Goal: Transaction & Acquisition: Obtain resource

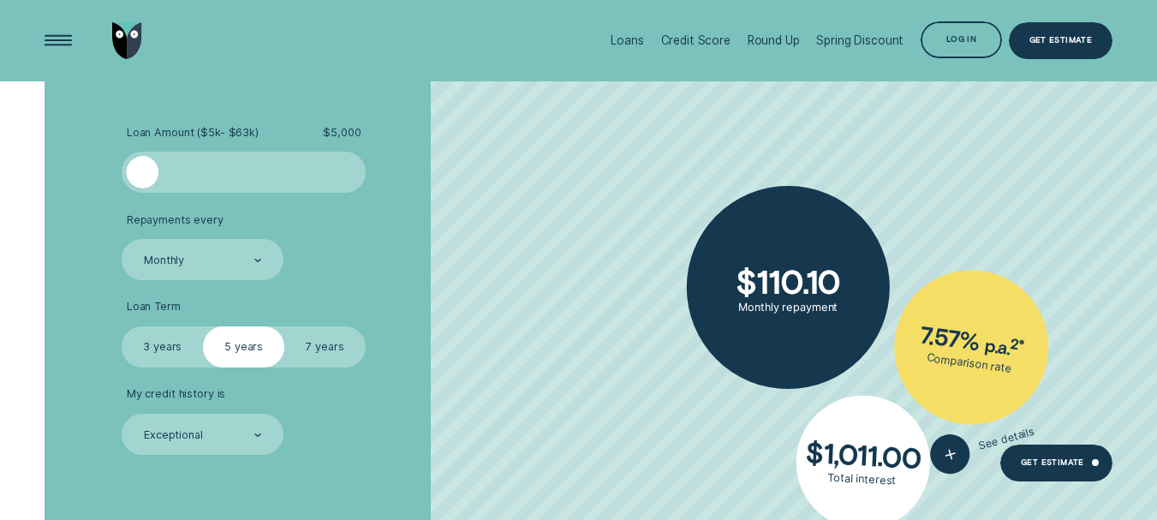
scroll to position [3852, 0]
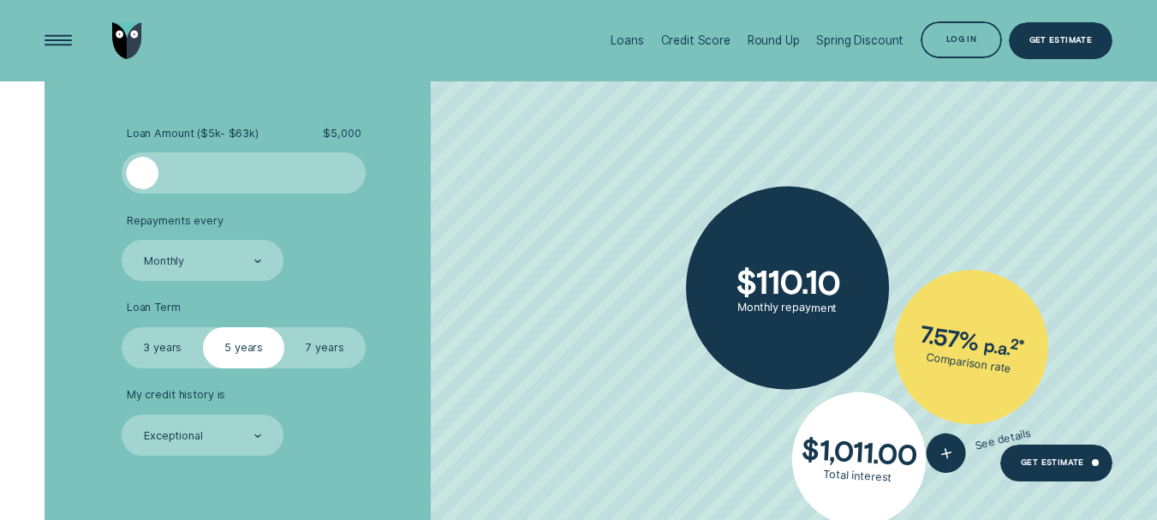
click at [220, 164] on div at bounding box center [243, 173] width 203 height 33
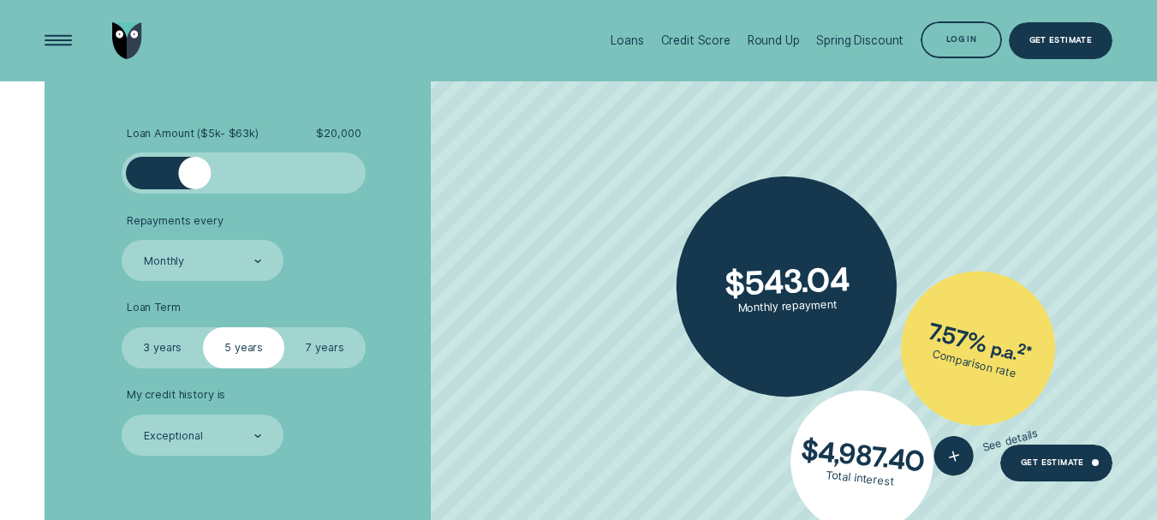
drag, startPoint x: 220, startPoint y: 164, endPoint x: 194, endPoint y: 169, distance: 26.0
click at [194, 169] on div at bounding box center [194, 173] width 33 height 33
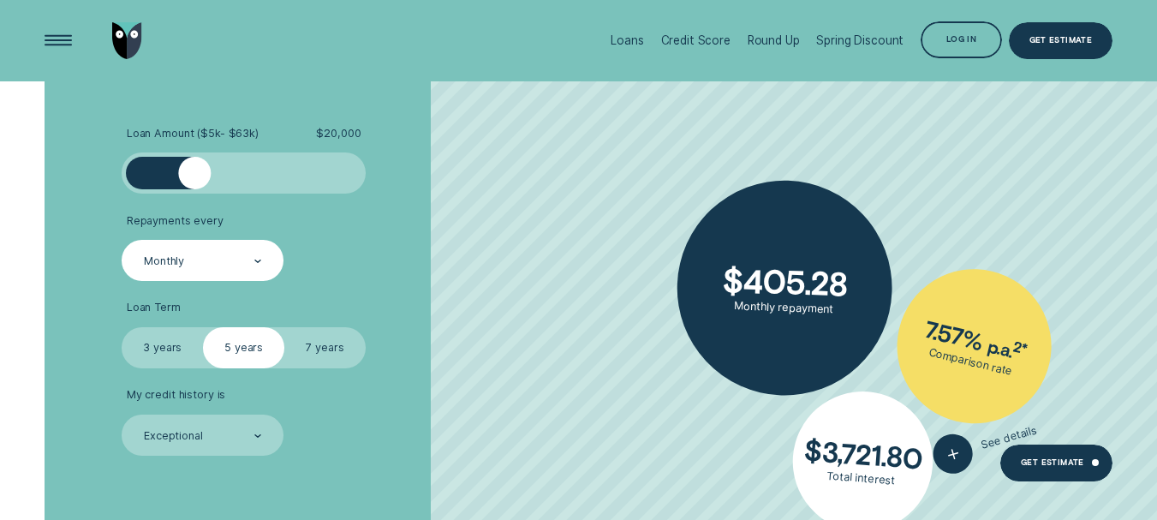
click at [226, 254] on div "Monthly" at bounding box center [202, 260] width 120 height 15
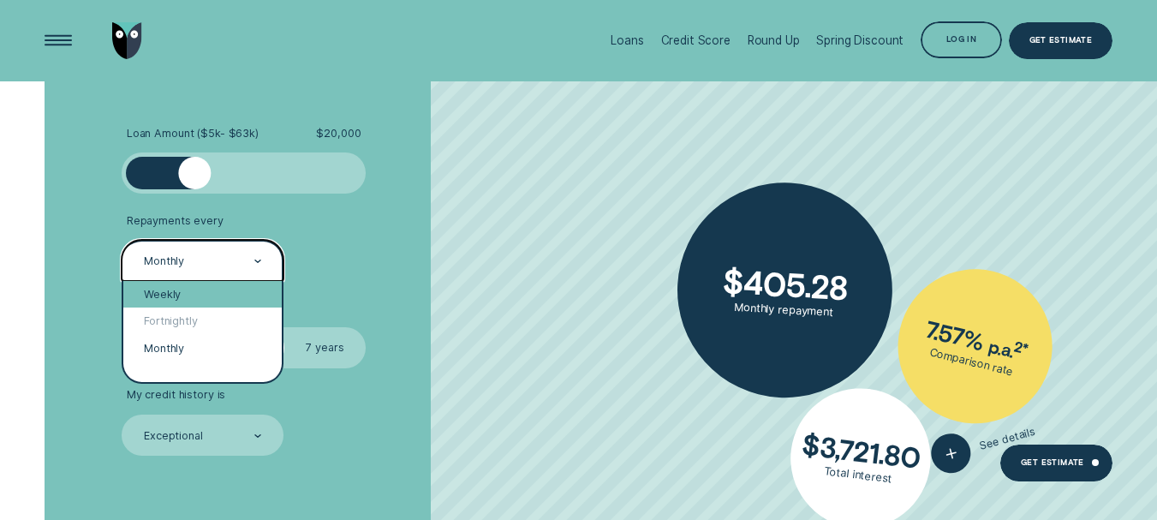
click at [186, 300] on div "Weekly" at bounding box center [202, 294] width 158 height 27
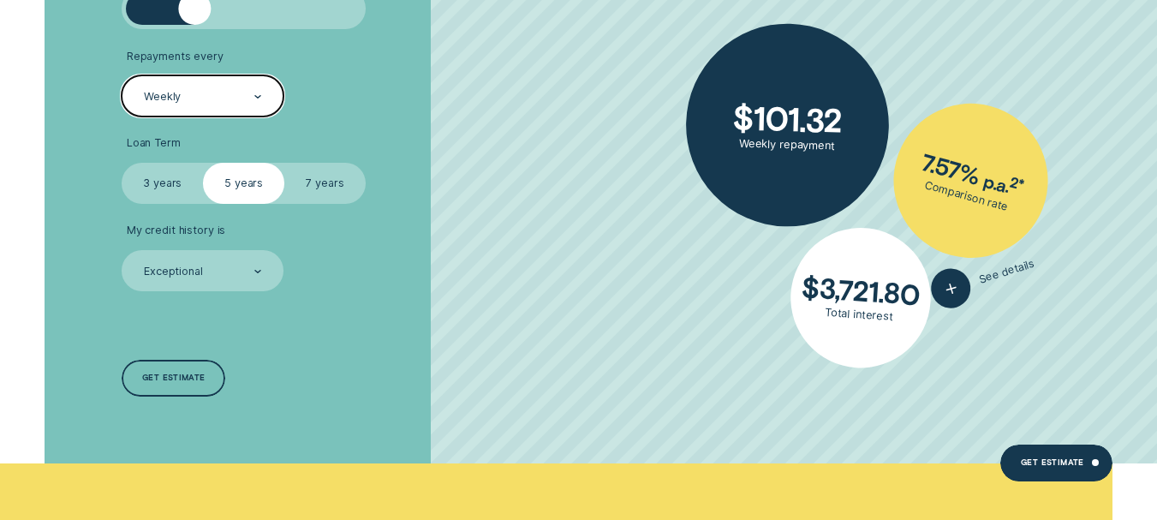
scroll to position [4017, 0]
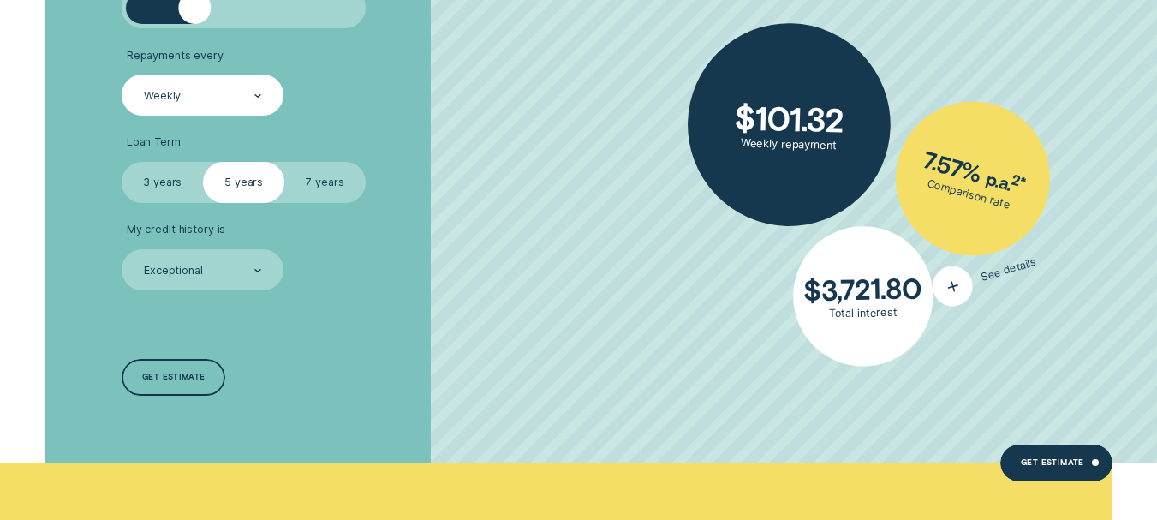
click at [955, 287] on icon "button" at bounding box center [952, 286] width 27 height 31
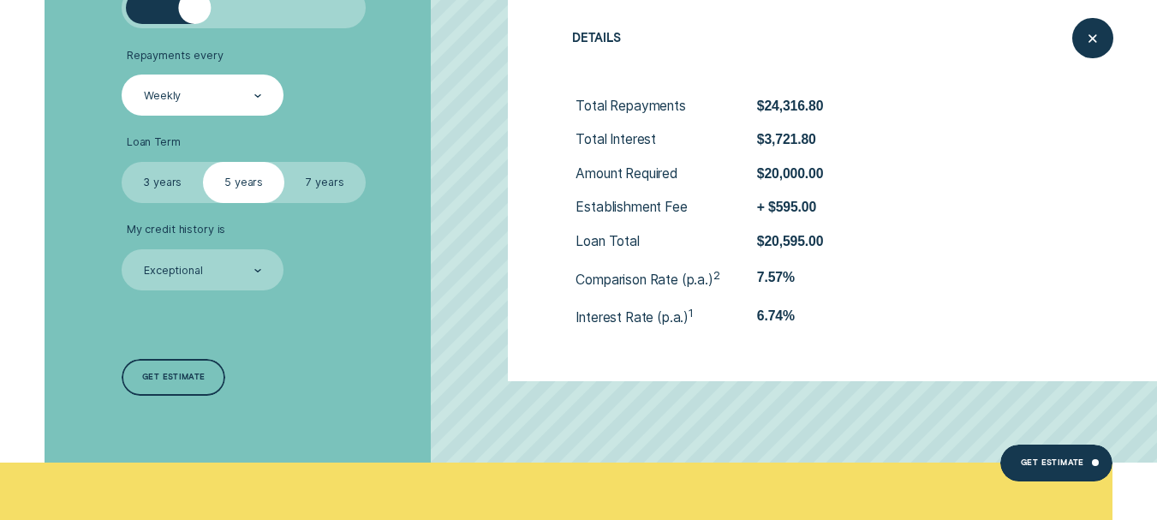
click at [315, 247] on li "My credit history is Exceptional" at bounding box center [308, 256] width 372 height 67
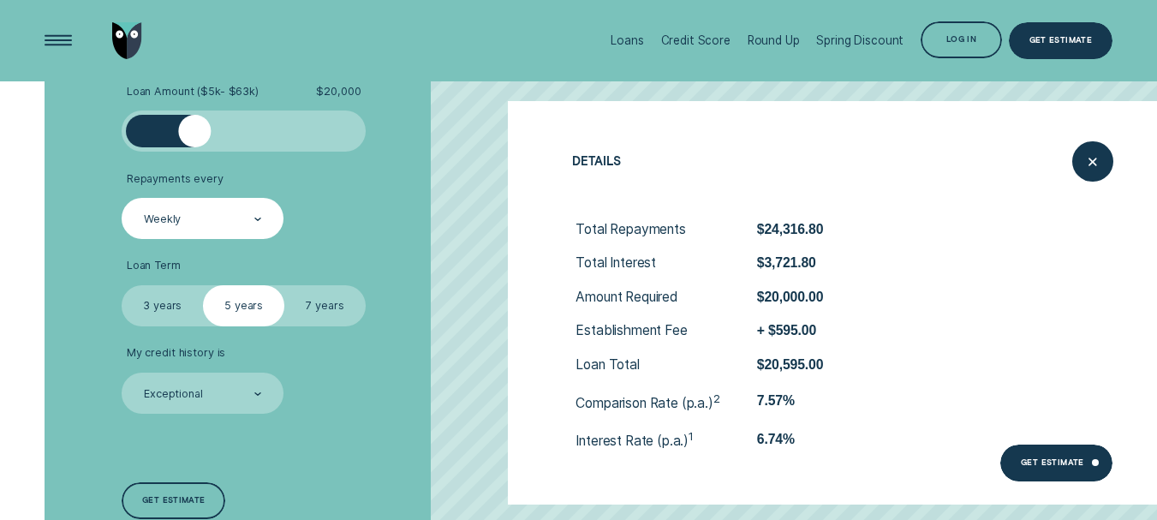
scroll to position [3885, 0]
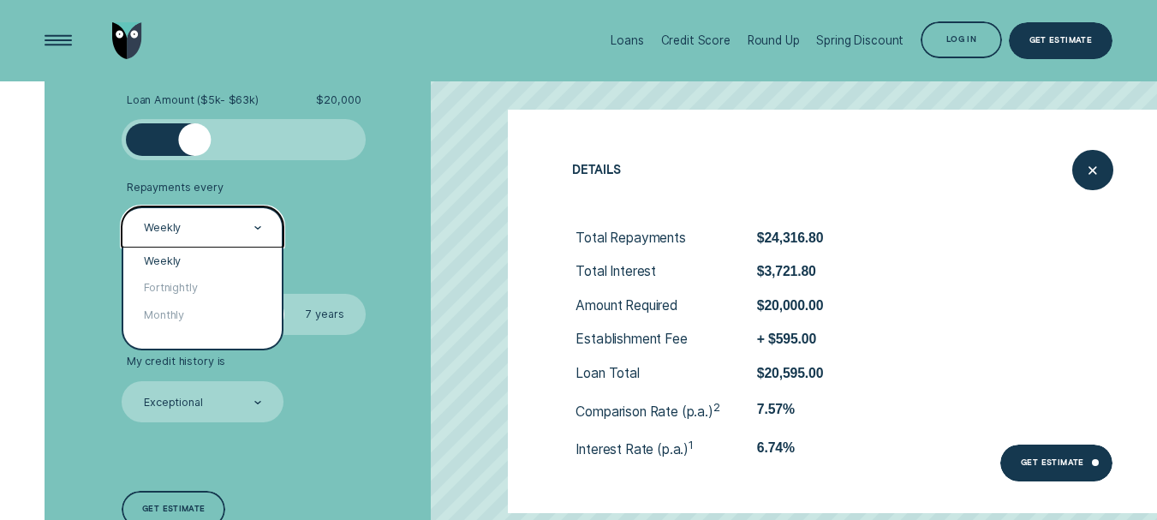
click at [271, 228] on div "Weekly" at bounding box center [203, 226] width 162 height 40
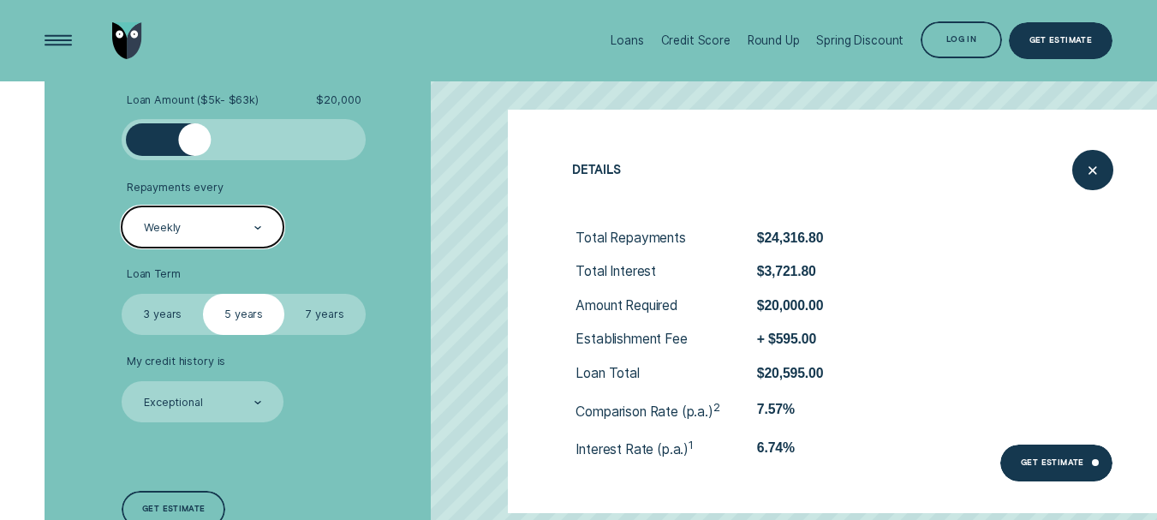
click at [271, 228] on div "Weekly" at bounding box center [203, 226] width 162 height 40
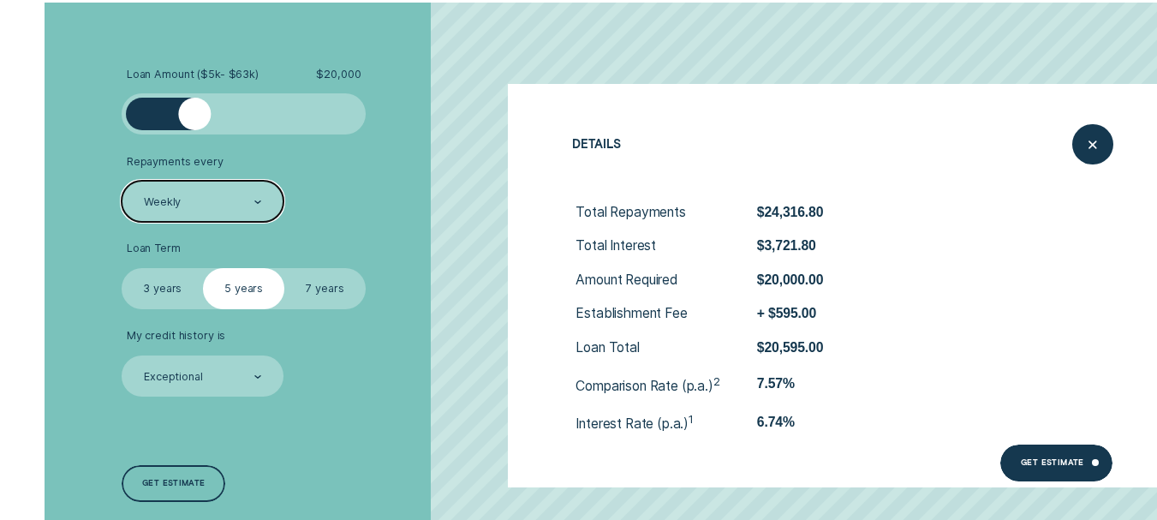
scroll to position [3912, 0]
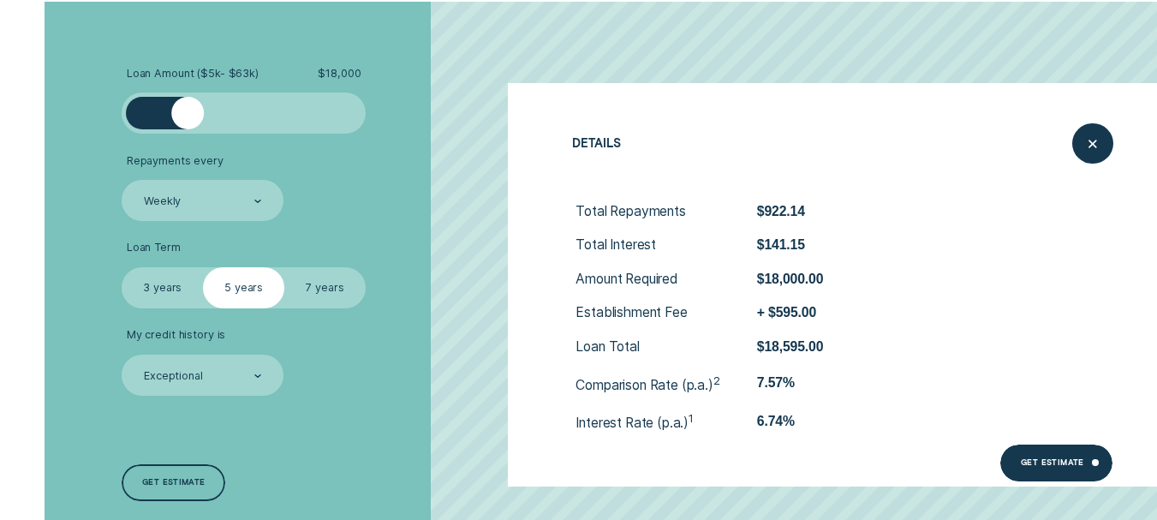
drag, startPoint x: 198, startPoint y: 107, endPoint x: 188, endPoint y: 108, distance: 10.3
click at [188, 108] on div at bounding box center [187, 113] width 33 height 33
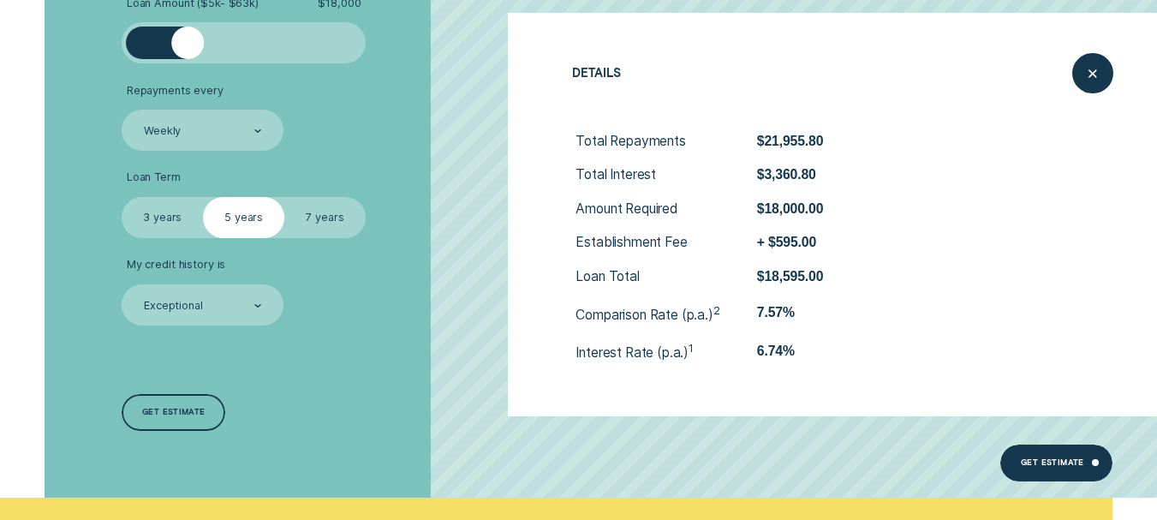
scroll to position [3987, 0]
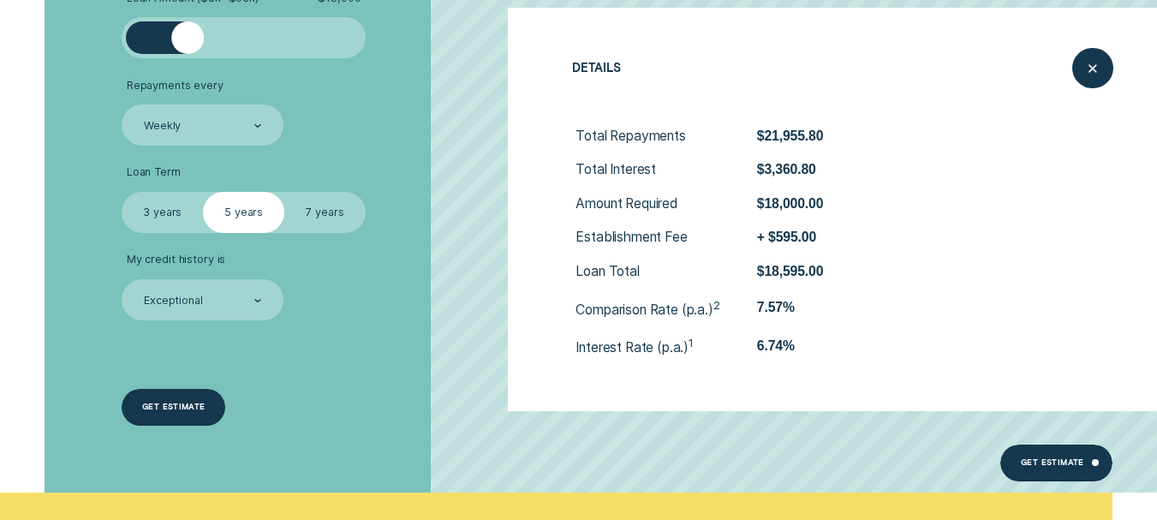
click at [214, 407] on div "Get estimate" at bounding box center [174, 407] width 104 height 37
